Goal: Use online tool/utility: Utilize a website feature to perform a specific function

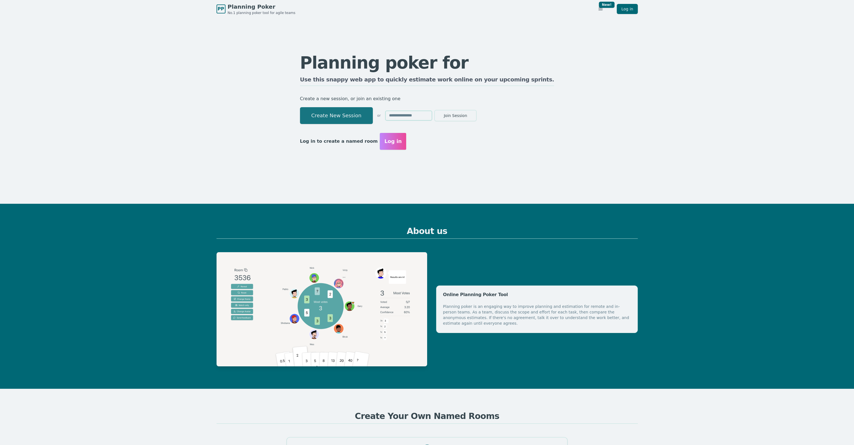
click at [373, 116] on button "Create New Session" at bounding box center [336, 115] width 73 height 17
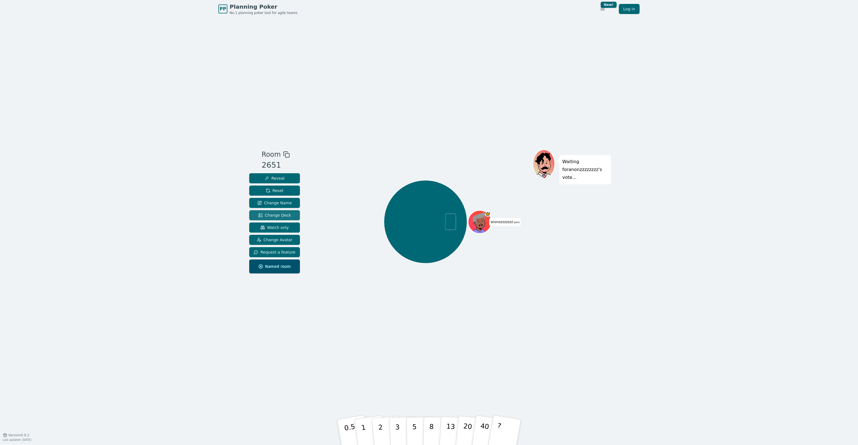
click at [283, 216] on span "Change Deck" at bounding box center [274, 215] width 33 height 6
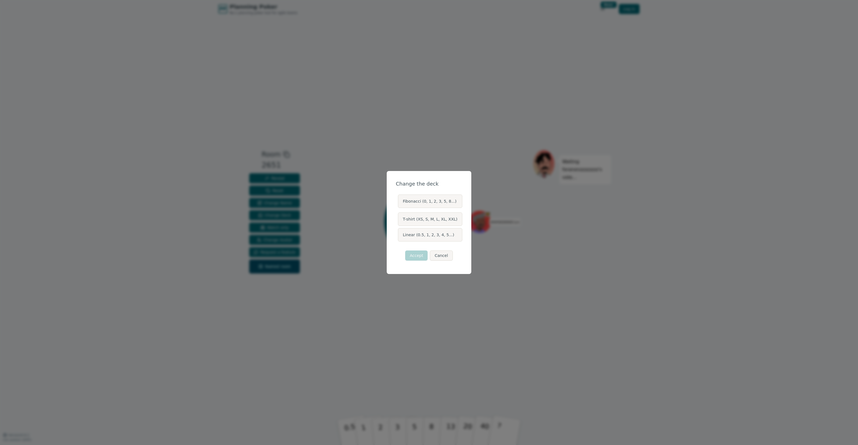
click at [436, 236] on label "Linear (0.5, 1, 2, 3, 4, 5...)" at bounding box center [430, 234] width 64 height 13
click at [400, 236] on button "Linear (0.5, 1, 2, 3, 4, 5...)" at bounding box center [397, 235] width 4 height 4
click at [420, 256] on button "Accept" at bounding box center [416, 256] width 22 height 10
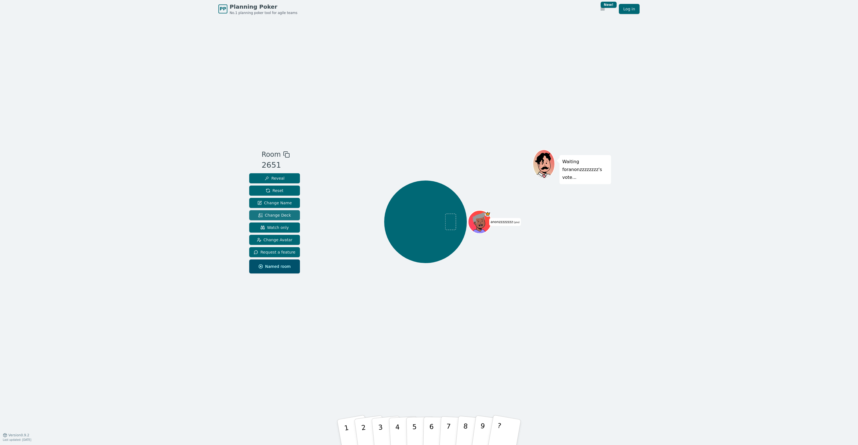
click at [283, 213] on span "Change Deck" at bounding box center [274, 215] width 33 height 6
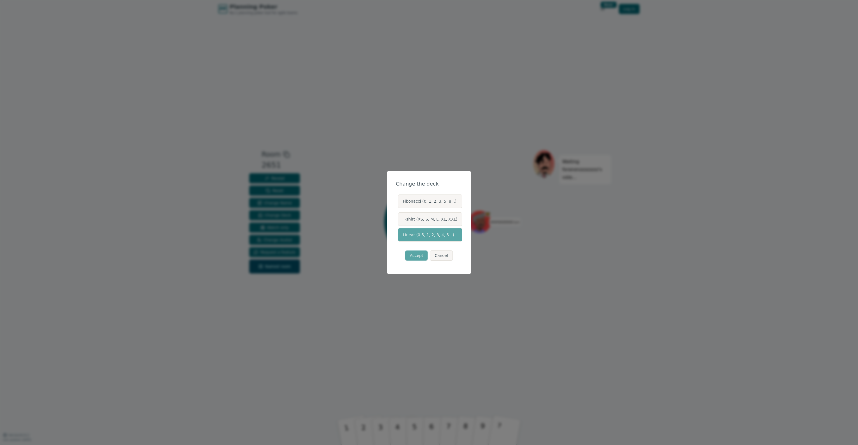
click at [427, 235] on label "Linear (0.5, 1, 2, 3, 4, 5...)" at bounding box center [430, 234] width 64 height 13
click at [400, 235] on button "Linear (0.5, 1, 2, 3, 4, 5...)" at bounding box center [397, 235] width 4 height 4
click at [419, 256] on button "Accept" at bounding box center [416, 256] width 22 height 10
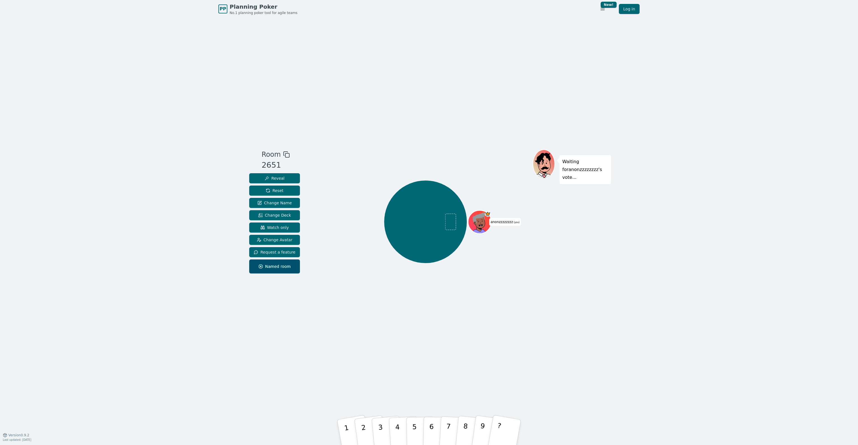
click at [448, 220] on span at bounding box center [450, 222] width 11 height 17
click at [603, 10] on html "PP Planning Poker No.1 planning poker tool for agile teams Toggle theme New! Lo…" at bounding box center [429, 222] width 858 height 445
click at [576, 40] on div "Purple Puddle" at bounding box center [573, 38] width 87 height 9
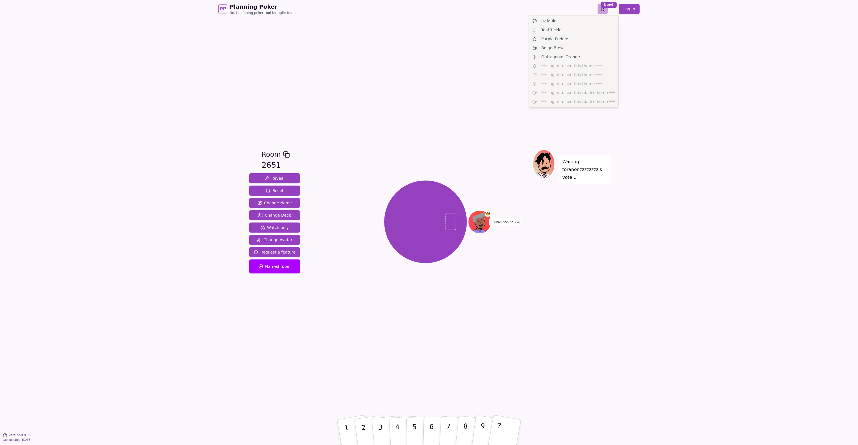
click at [606, 8] on html "PP Planning Poker No.1 planning poker tool for agile teams Toggle theme New! Lo…" at bounding box center [429, 222] width 858 height 445
click at [579, 46] on div "Beige Brew" at bounding box center [573, 47] width 87 height 9
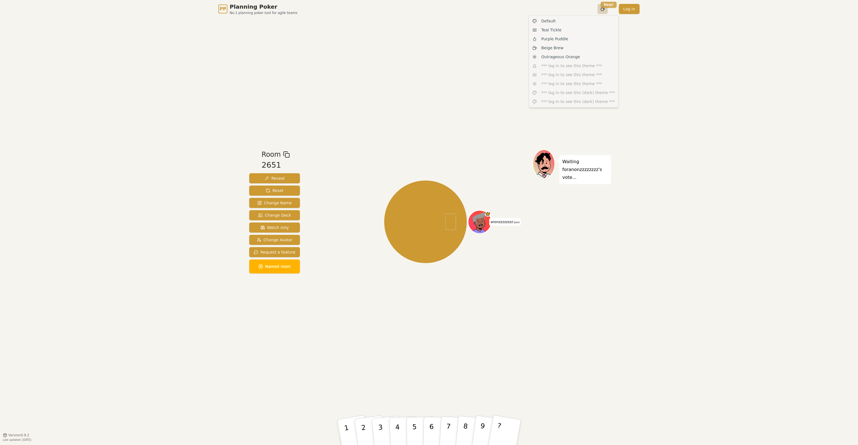
click at [606, 7] on html "PP Planning Poker No.1 planning poker tool for agile teams Toggle theme New! Lo…" at bounding box center [429, 222] width 858 height 445
click at [572, 58] on span "Outrageous Orange" at bounding box center [560, 57] width 39 height 6
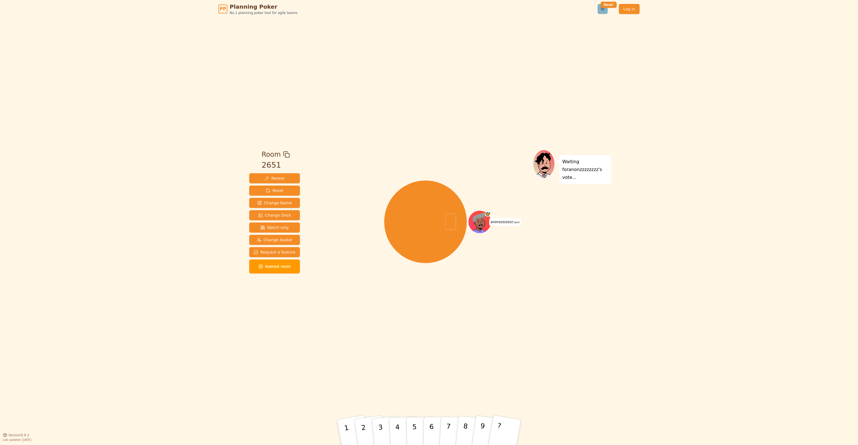
click at [605, 11] on html "PP Planning Poker No.1 planning poker tool for agile teams Toggle theme New! Lo…" at bounding box center [429, 222] width 858 height 445
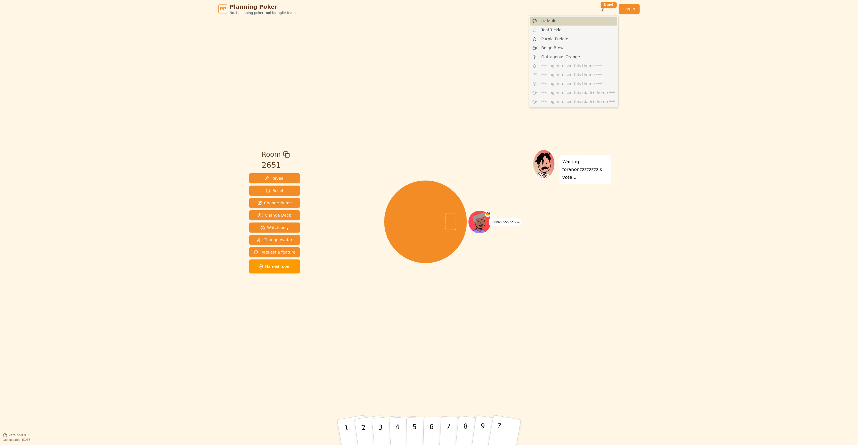
click at [591, 22] on div "Default" at bounding box center [573, 21] width 87 height 9
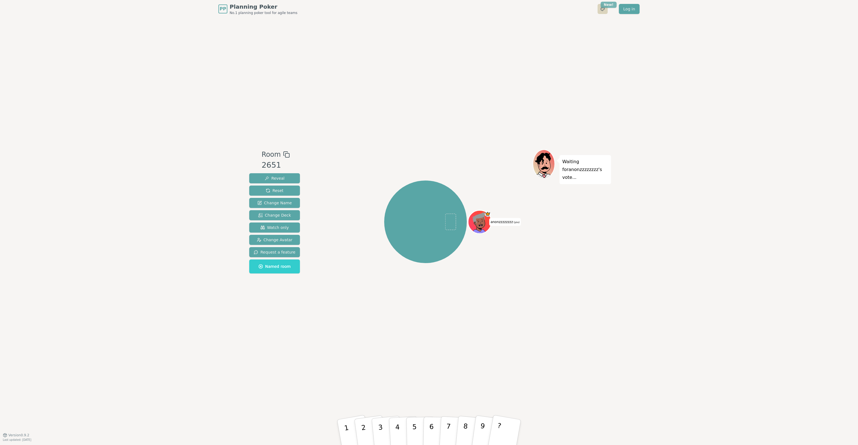
click at [607, 6] on html "PP Planning Poker No.1 planning poker tool for agile teams Toggle theme New! Lo…" at bounding box center [429, 222] width 858 height 445
click at [587, 29] on div "Teal Tickle" at bounding box center [573, 29] width 87 height 9
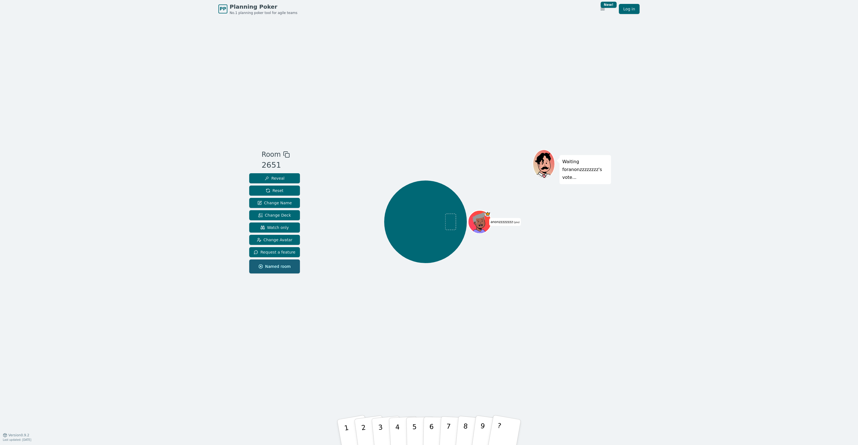
click at [276, 267] on span "Named room" at bounding box center [274, 267] width 32 height 6
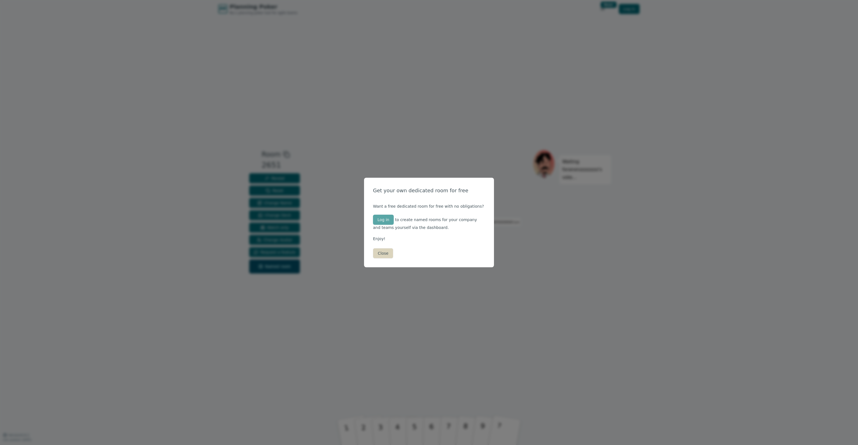
click at [386, 254] on button "Close" at bounding box center [383, 253] width 20 height 10
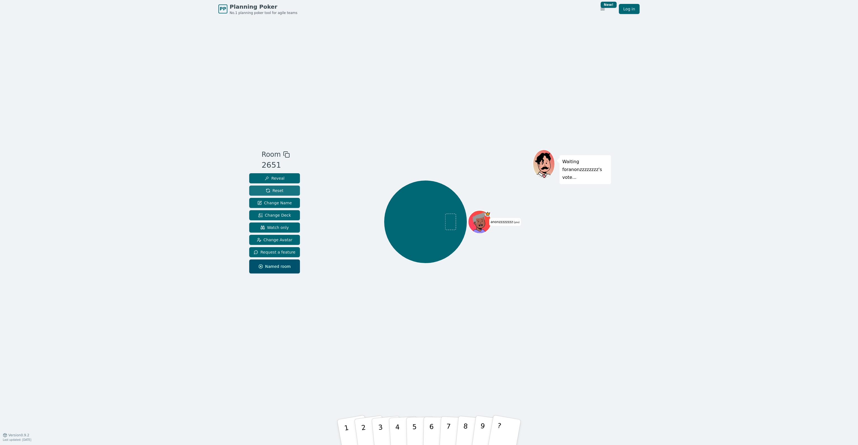
click at [286, 193] on button "Reset" at bounding box center [274, 191] width 51 height 10
click at [281, 216] on span "Change Deck" at bounding box center [274, 215] width 33 height 6
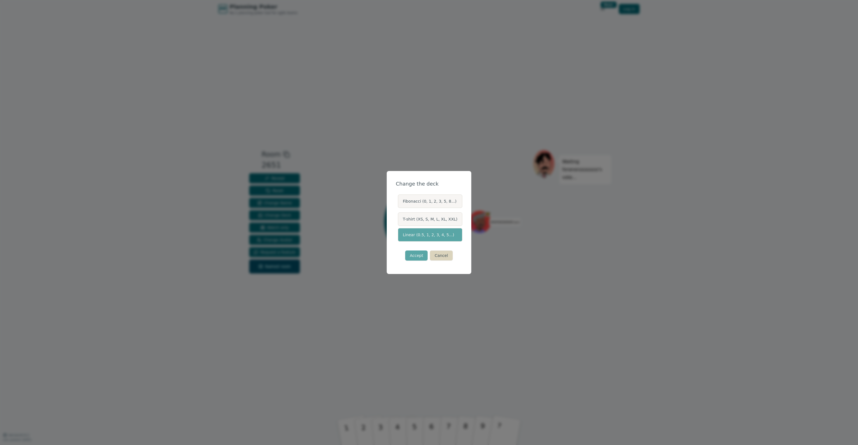
click at [446, 257] on button "Cancel" at bounding box center [441, 256] width 23 height 10
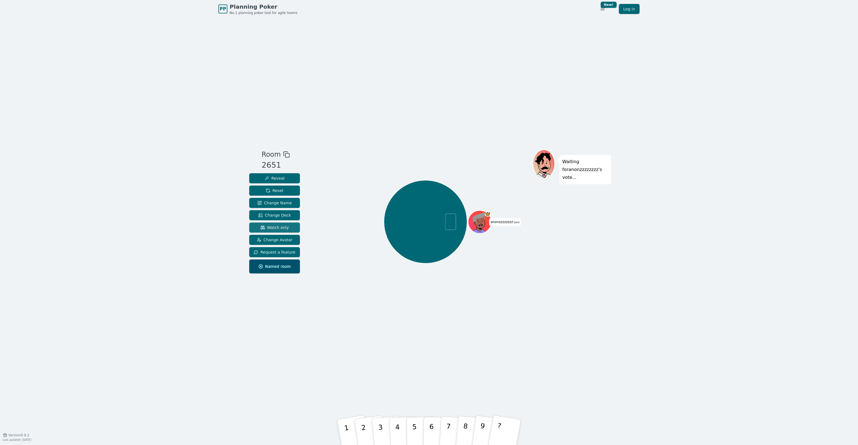
click at [277, 229] on span "Watch only" at bounding box center [274, 228] width 29 height 6
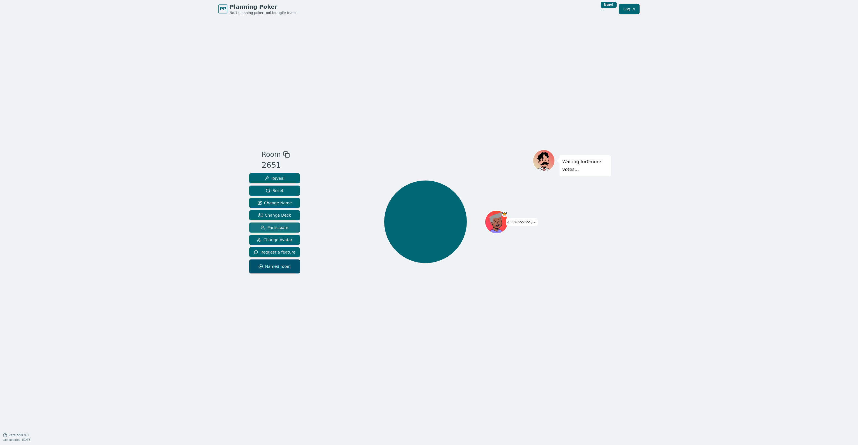
click at [281, 228] on span "Participate" at bounding box center [275, 228] width 28 height 6
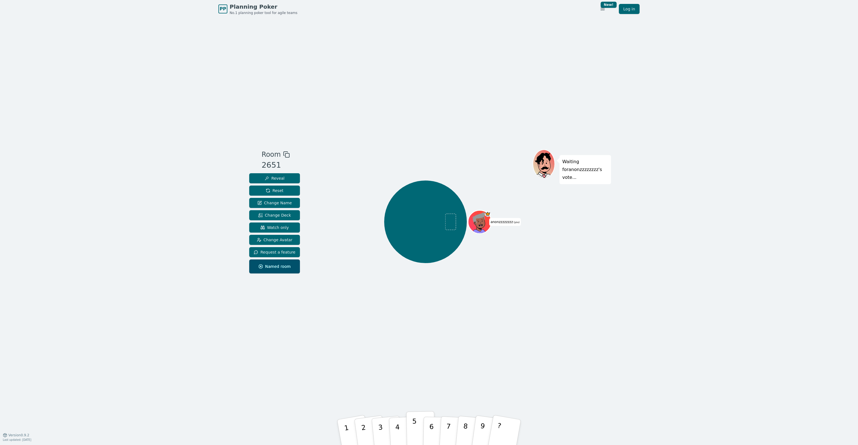
click at [413, 434] on p "5" at bounding box center [414, 432] width 5 height 30
click at [427, 227] on span "5" at bounding box center [425, 226] width 7 height 17
click at [283, 155] on icon at bounding box center [286, 154] width 7 height 7
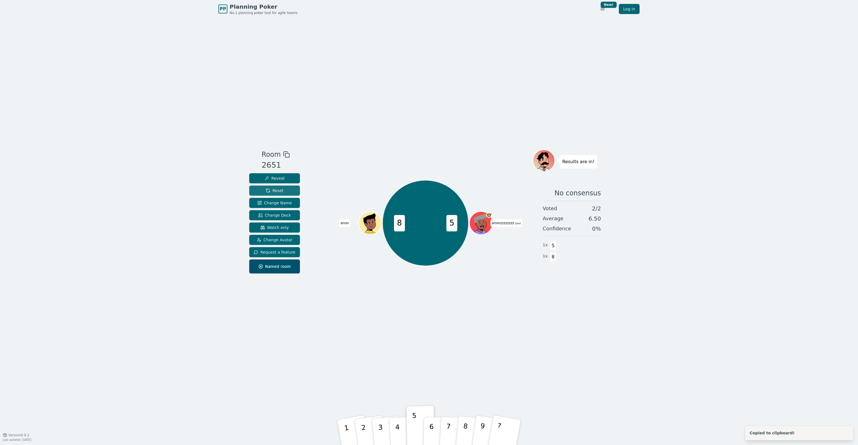
click at [293, 190] on button "Reset" at bounding box center [274, 191] width 51 height 10
click at [485, 209] on img at bounding box center [484, 208] width 7 height 7
click at [342, 427] on button "1" at bounding box center [353, 432] width 35 height 46
click at [274, 191] on span "Reset" at bounding box center [275, 191] width 18 height 6
click at [362, 432] on p "2" at bounding box center [364, 433] width 8 height 31
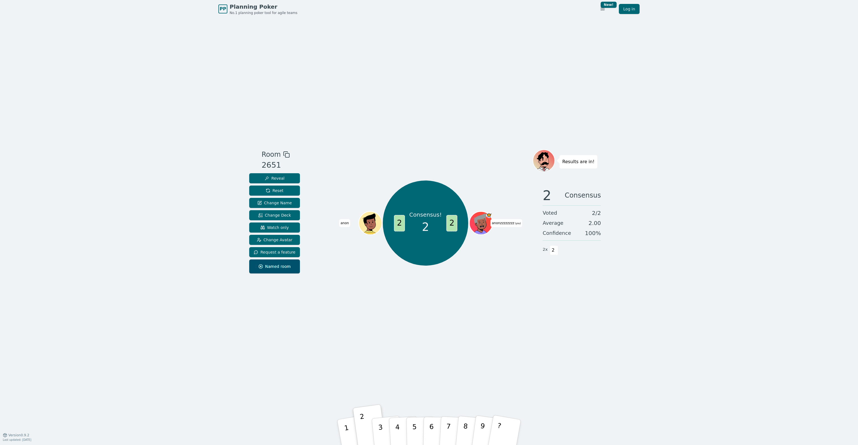
drag, startPoint x: 233, startPoint y: 9, endPoint x: 236, endPoint y: 9, distance: 3.1
click at [233, 9] on span "Planning Poker" at bounding box center [264, 7] width 68 height 8
